Goal: Information Seeking & Learning: Find specific page/section

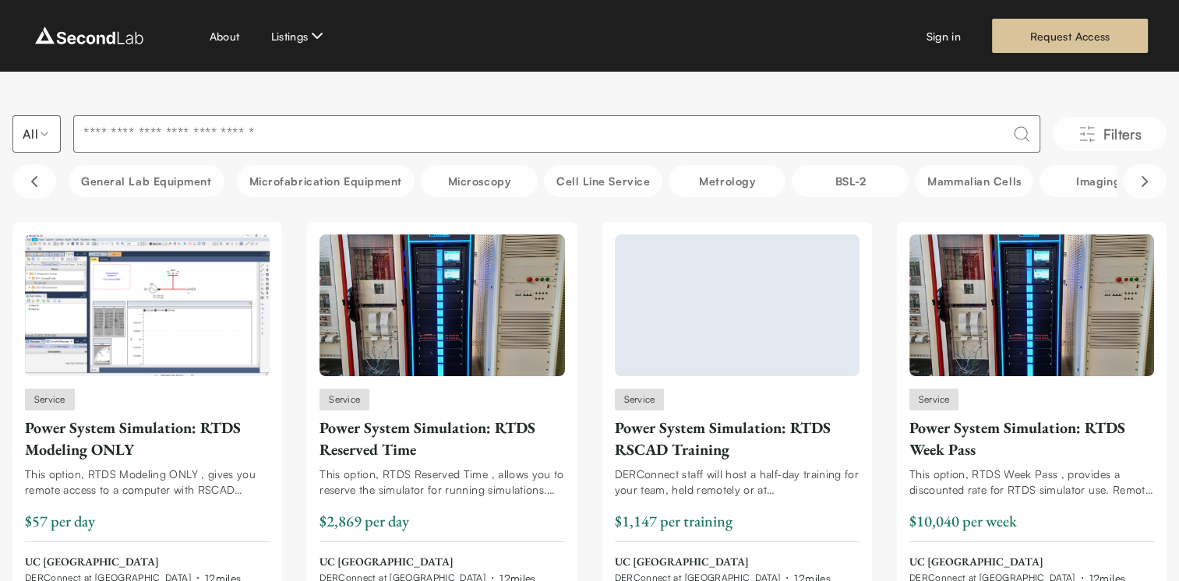
click at [112, 134] on input at bounding box center [556, 133] width 967 height 37
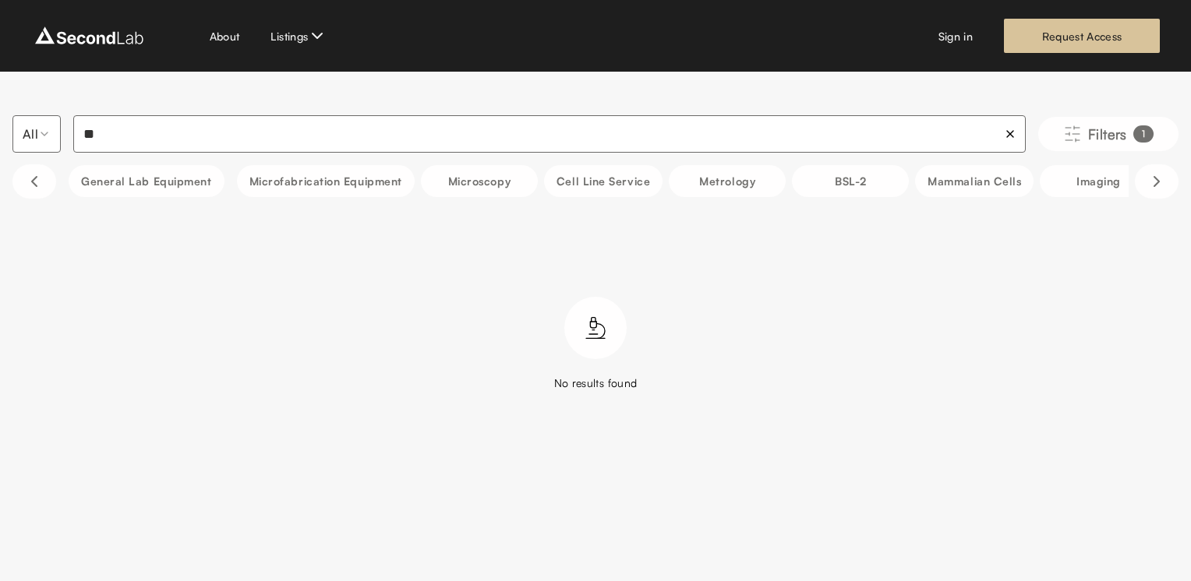
type input "*"
type input "********"
